Goal: Task Accomplishment & Management: Manage account settings

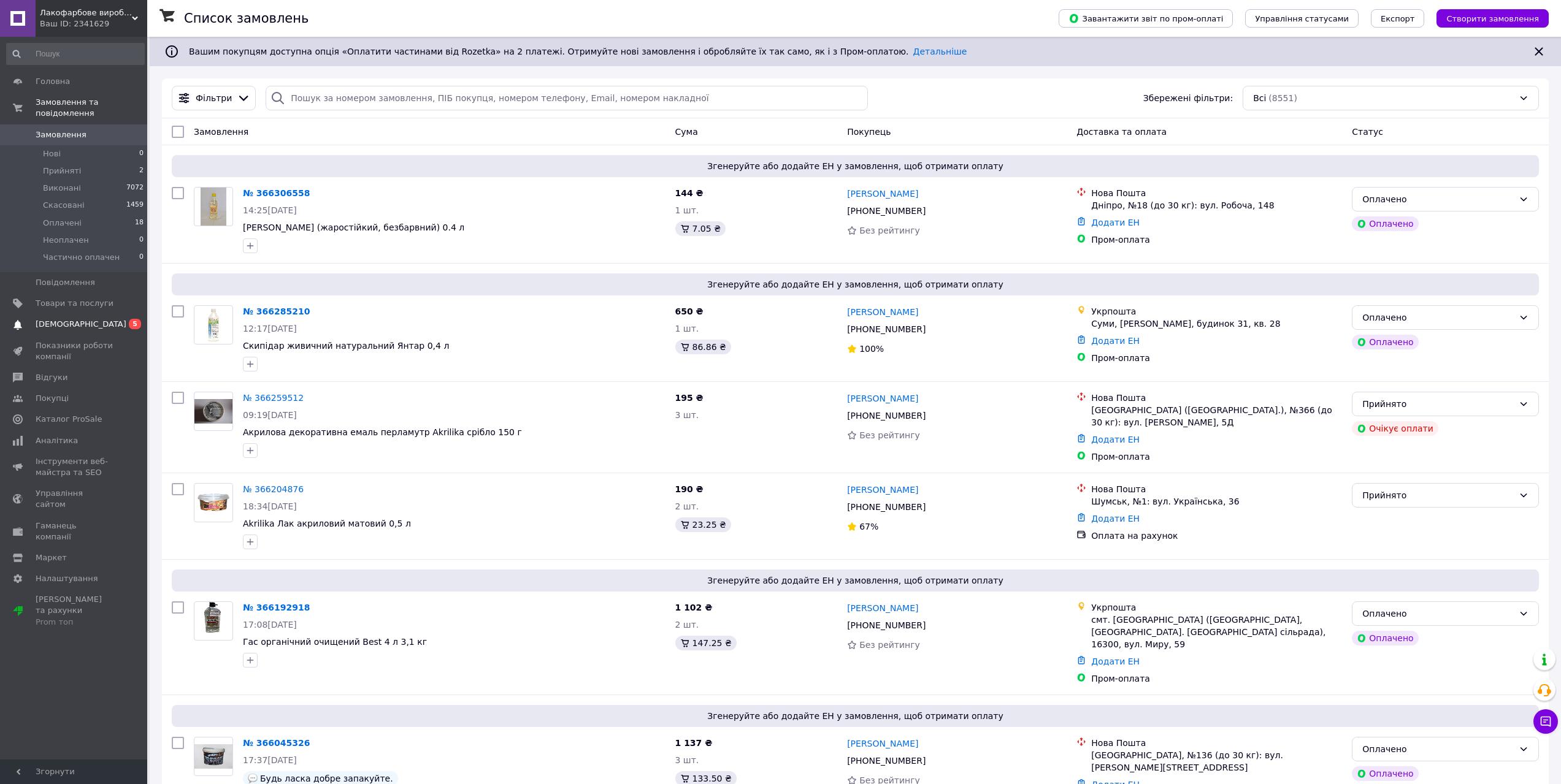
click at [82, 320] on link "Сповіщення 0 5" at bounding box center [76, 323] width 151 height 20
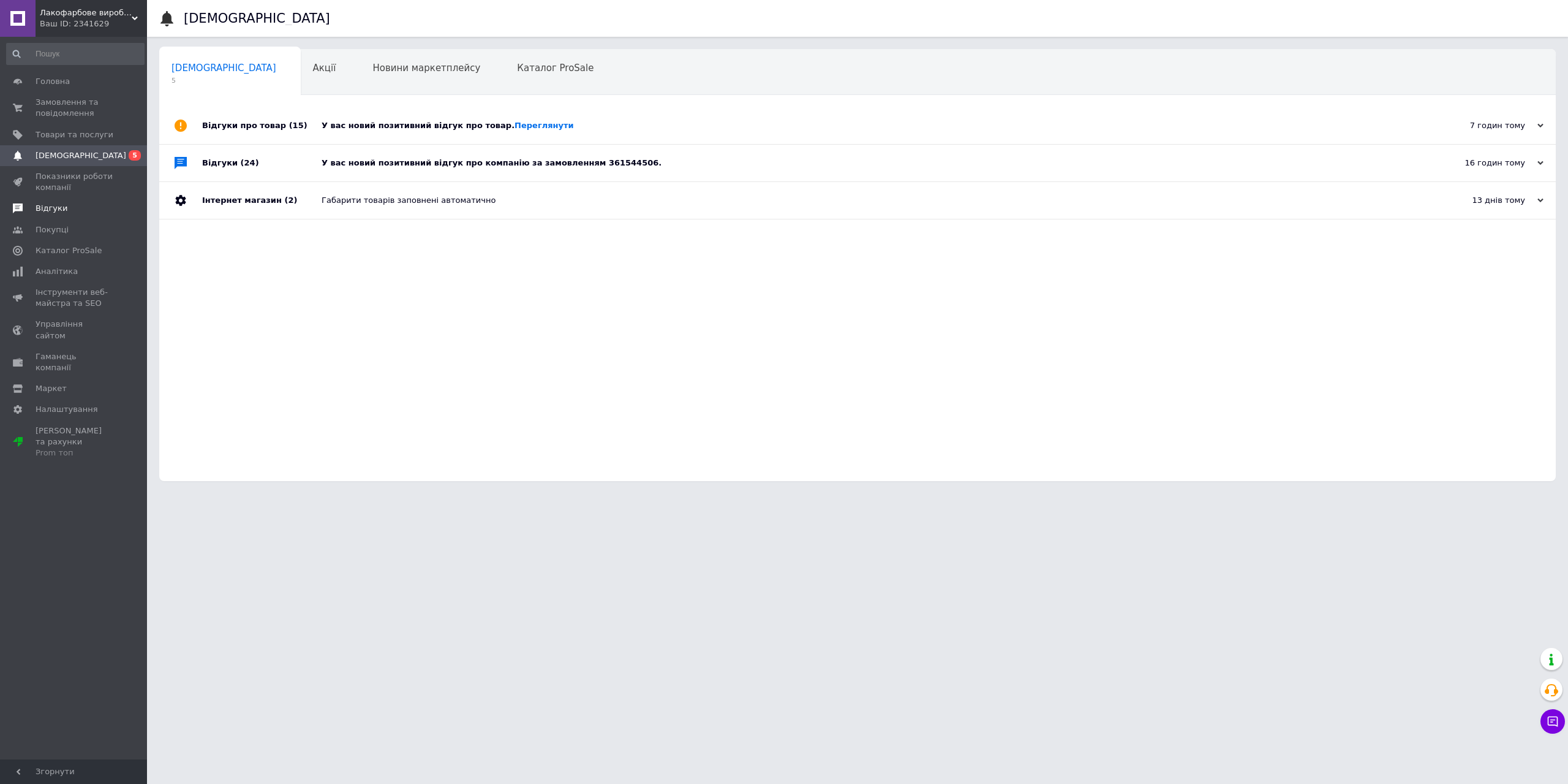
click at [77, 211] on span "Відгуки" at bounding box center [75, 209] width 78 height 11
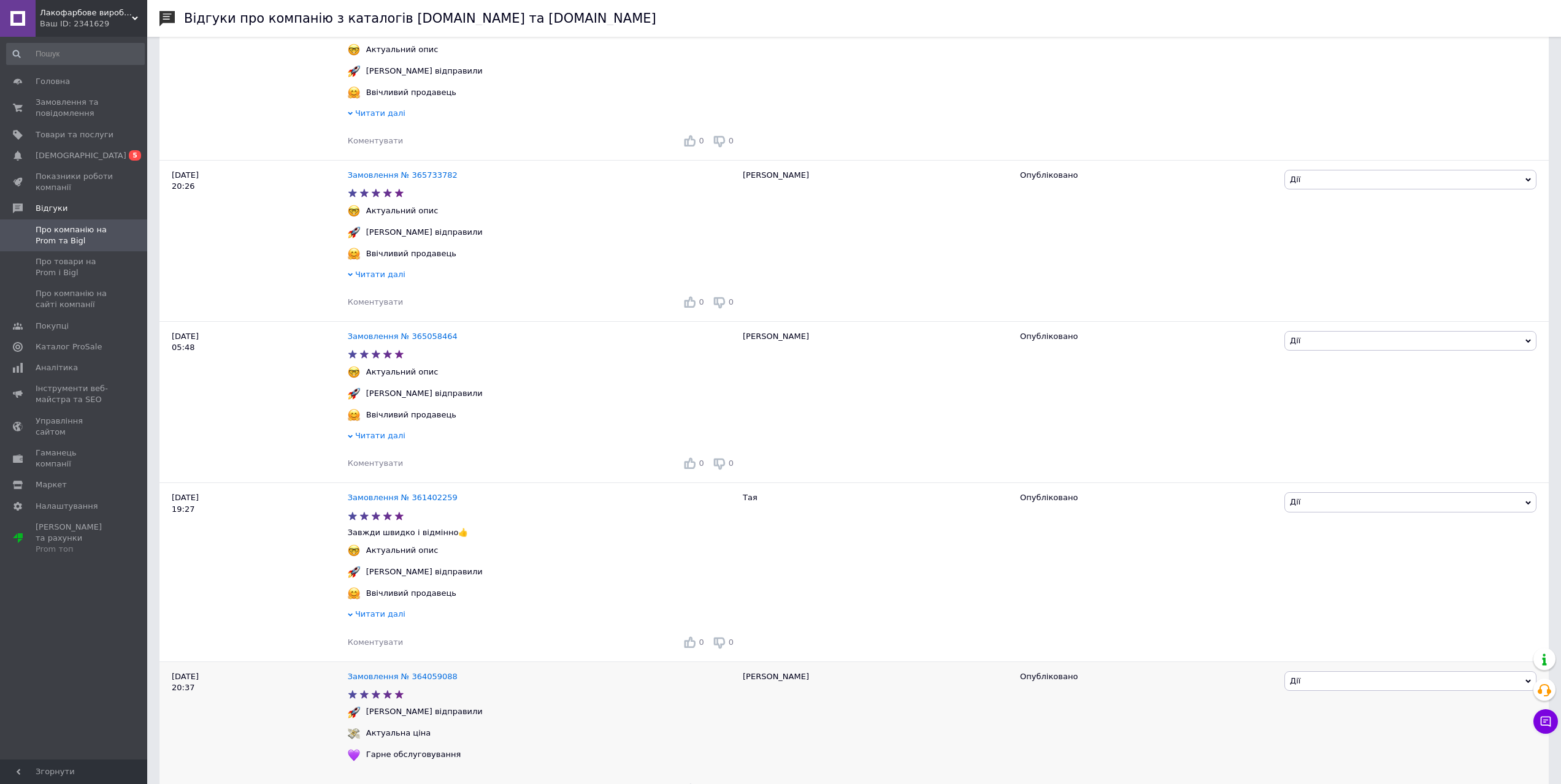
scroll to position [245, 0]
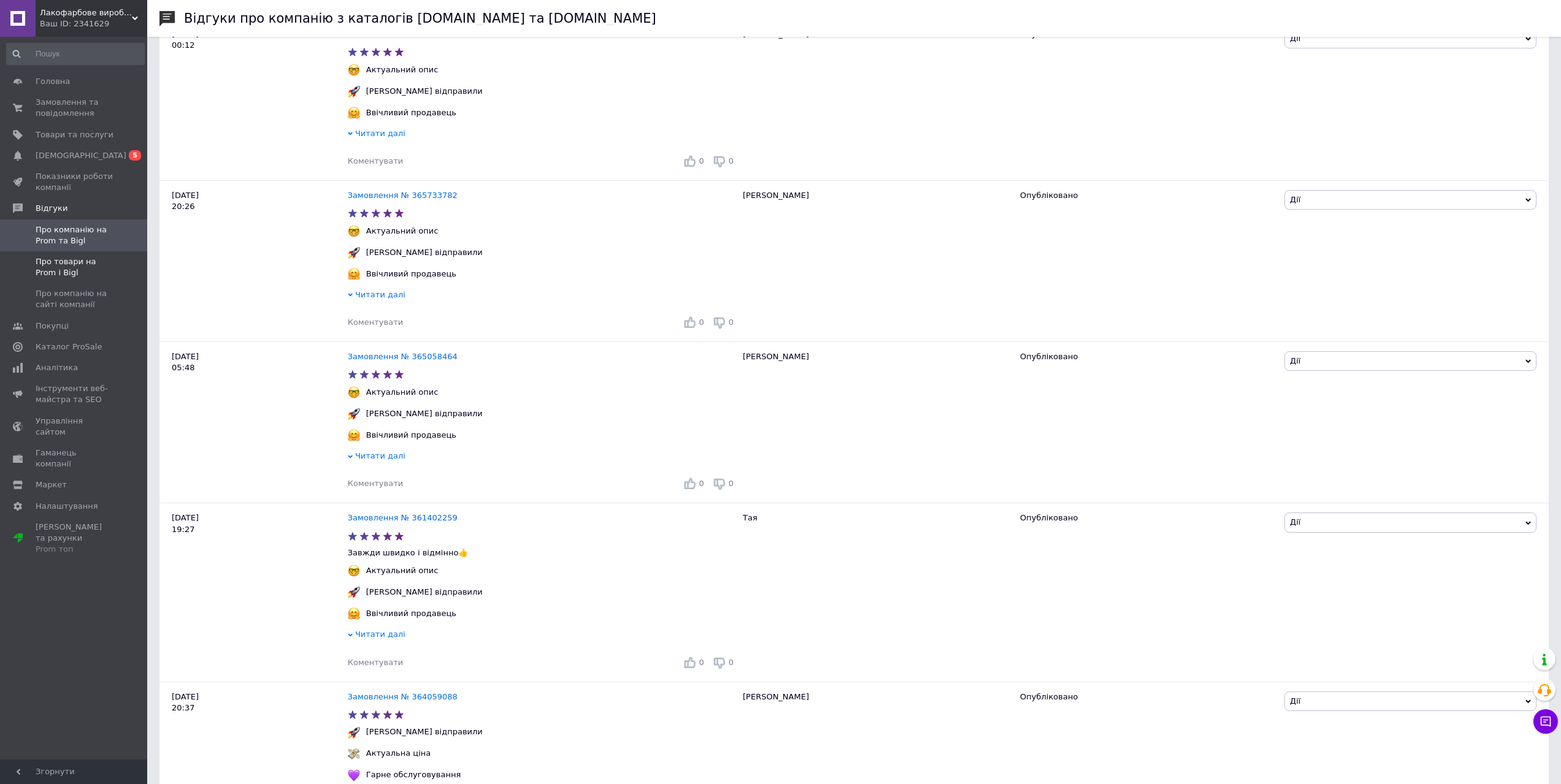
click at [111, 257] on span "Про товари на Prom і Bigl" at bounding box center [75, 267] width 78 height 22
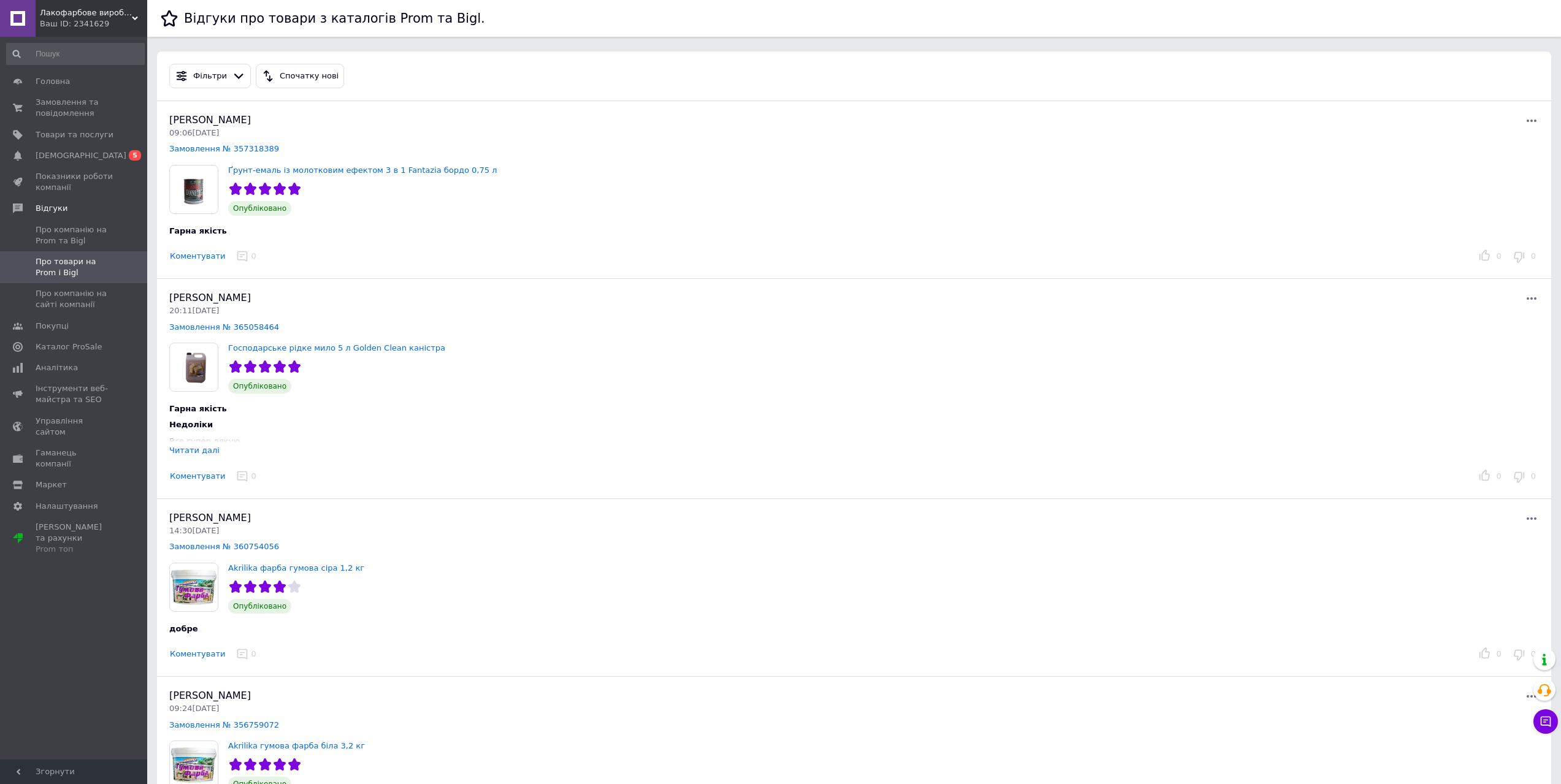
click at [184, 452] on div "Читати далі" at bounding box center [195, 450] width 51 height 9
click at [203, 153] on link "Замовлення № 357318389" at bounding box center [225, 148] width 110 height 9
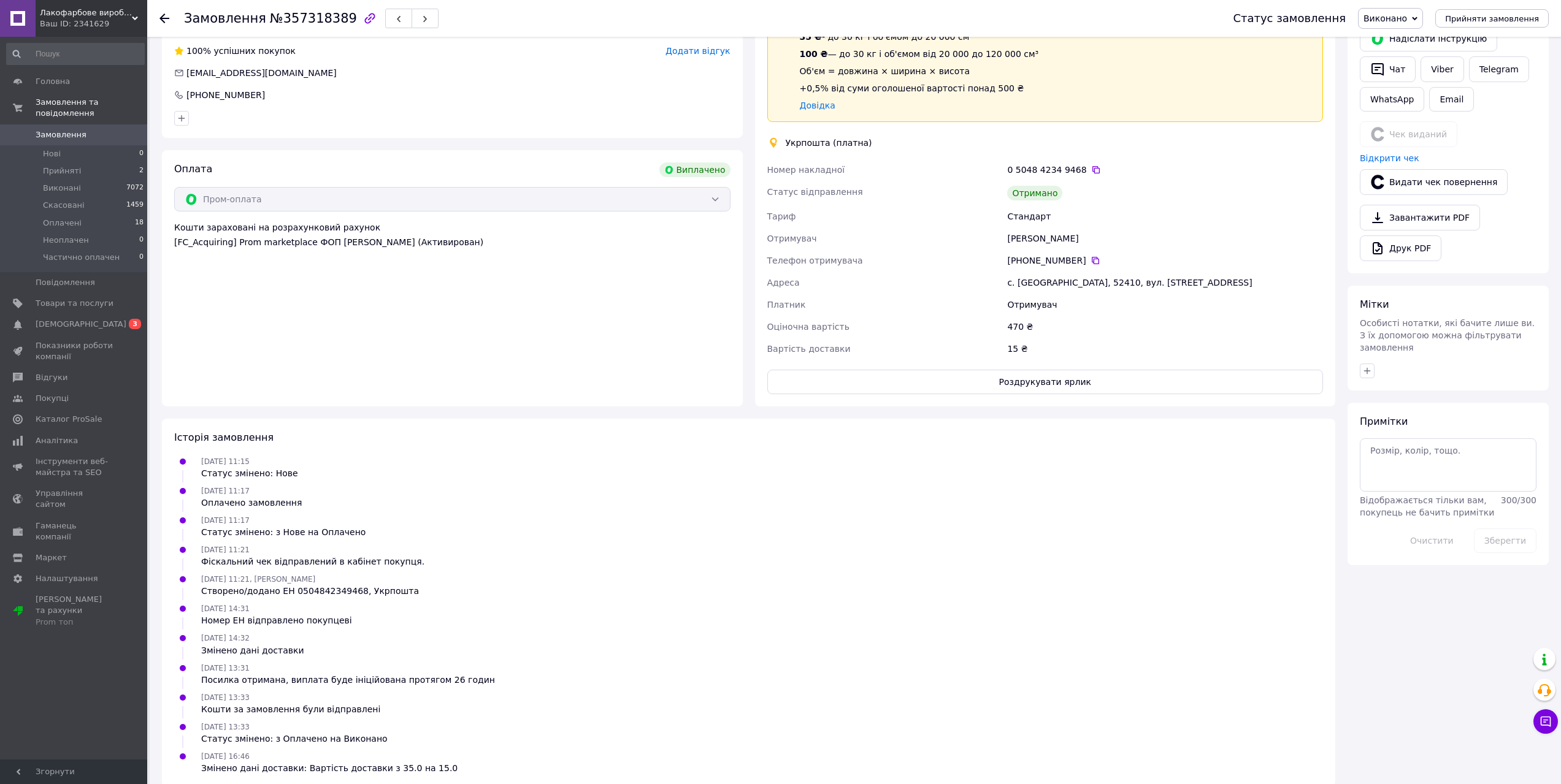
scroll to position [260, 0]
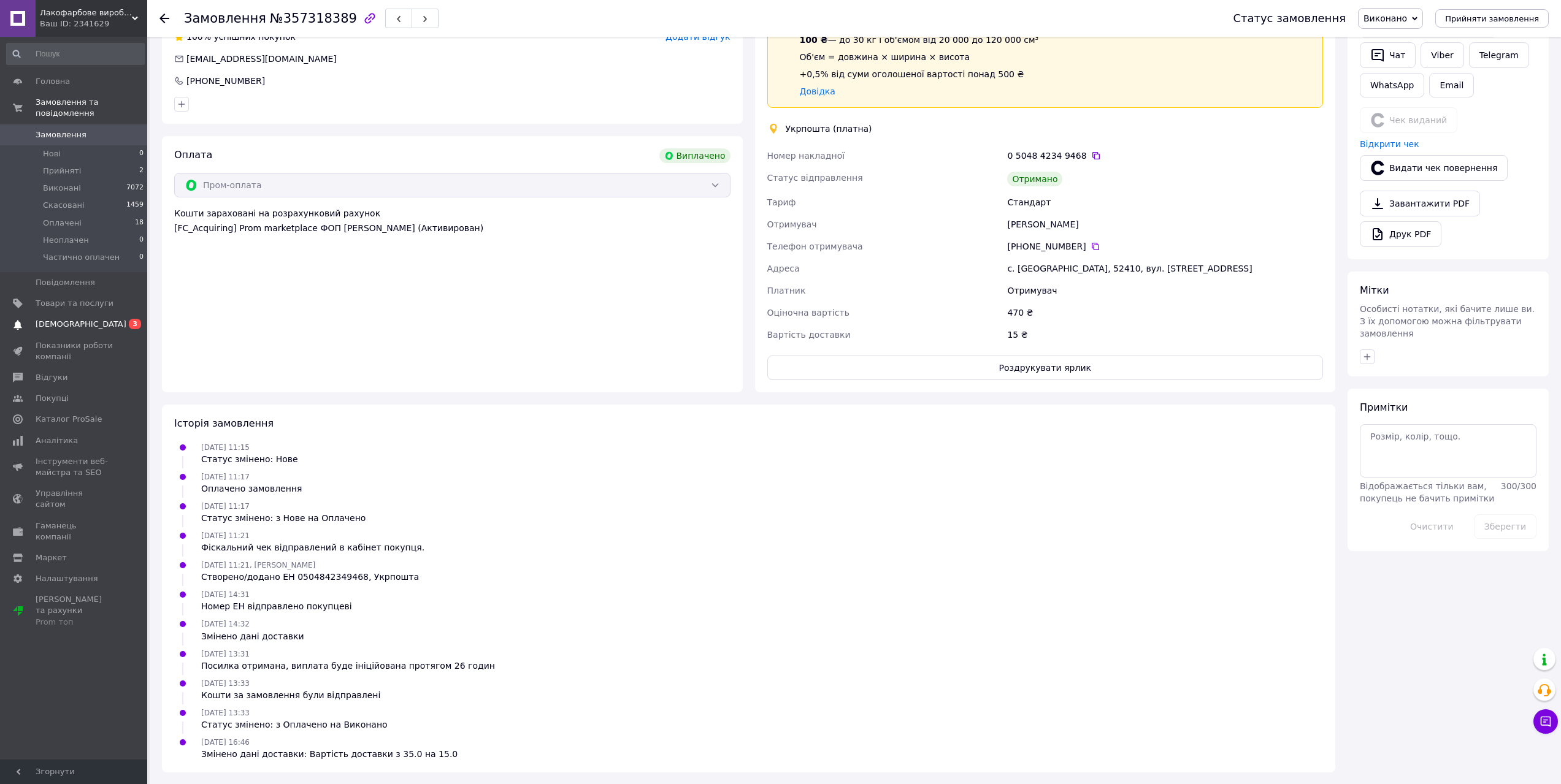
click at [92, 319] on span "[DEMOGRAPHIC_DATA]" at bounding box center [75, 324] width 78 height 11
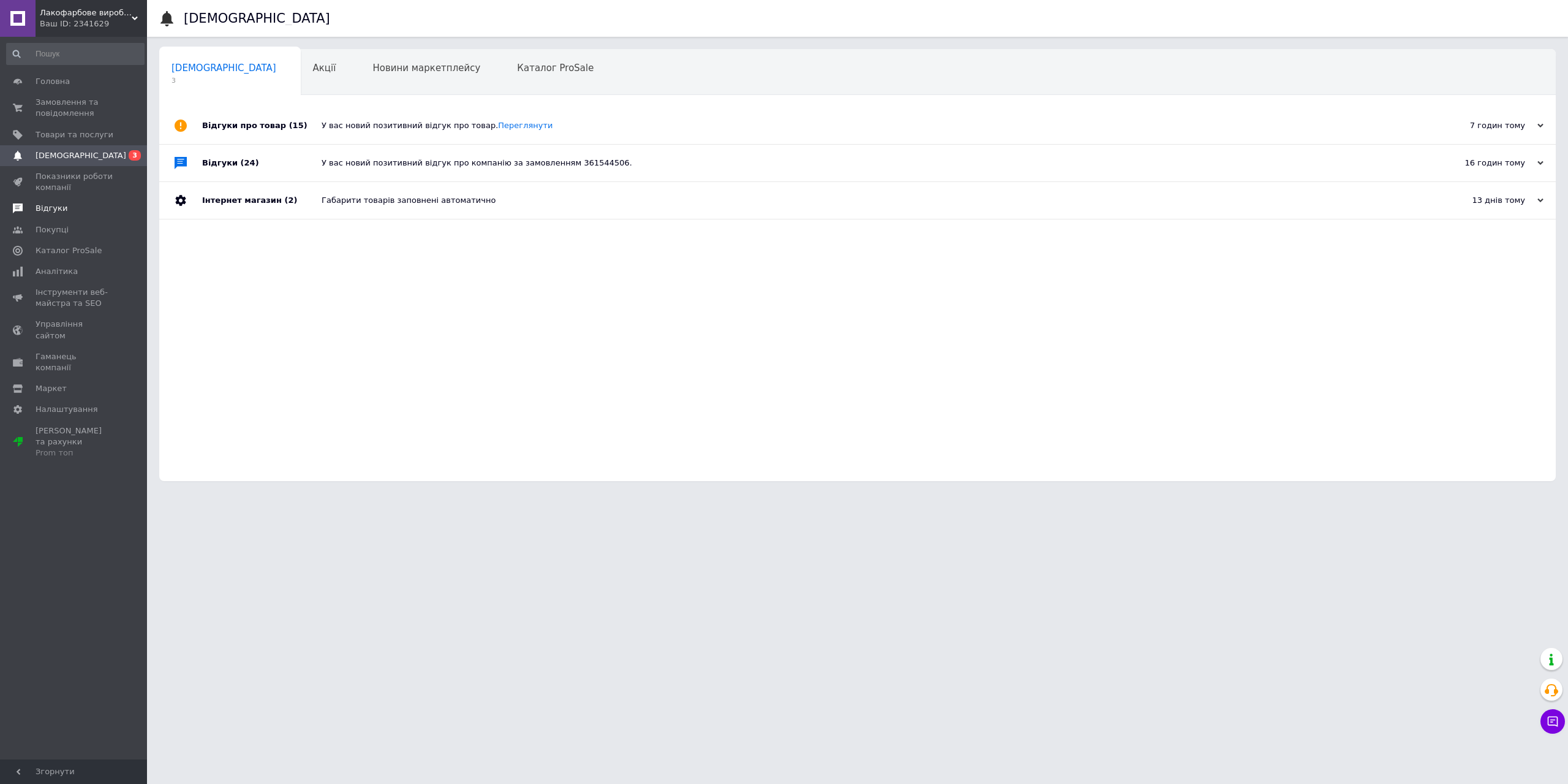
click at [53, 201] on link "Відгуки" at bounding box center [75, 208] width 151 height 20
